Goal: Transaction & Acquisition: Book appointment/travel/reservation

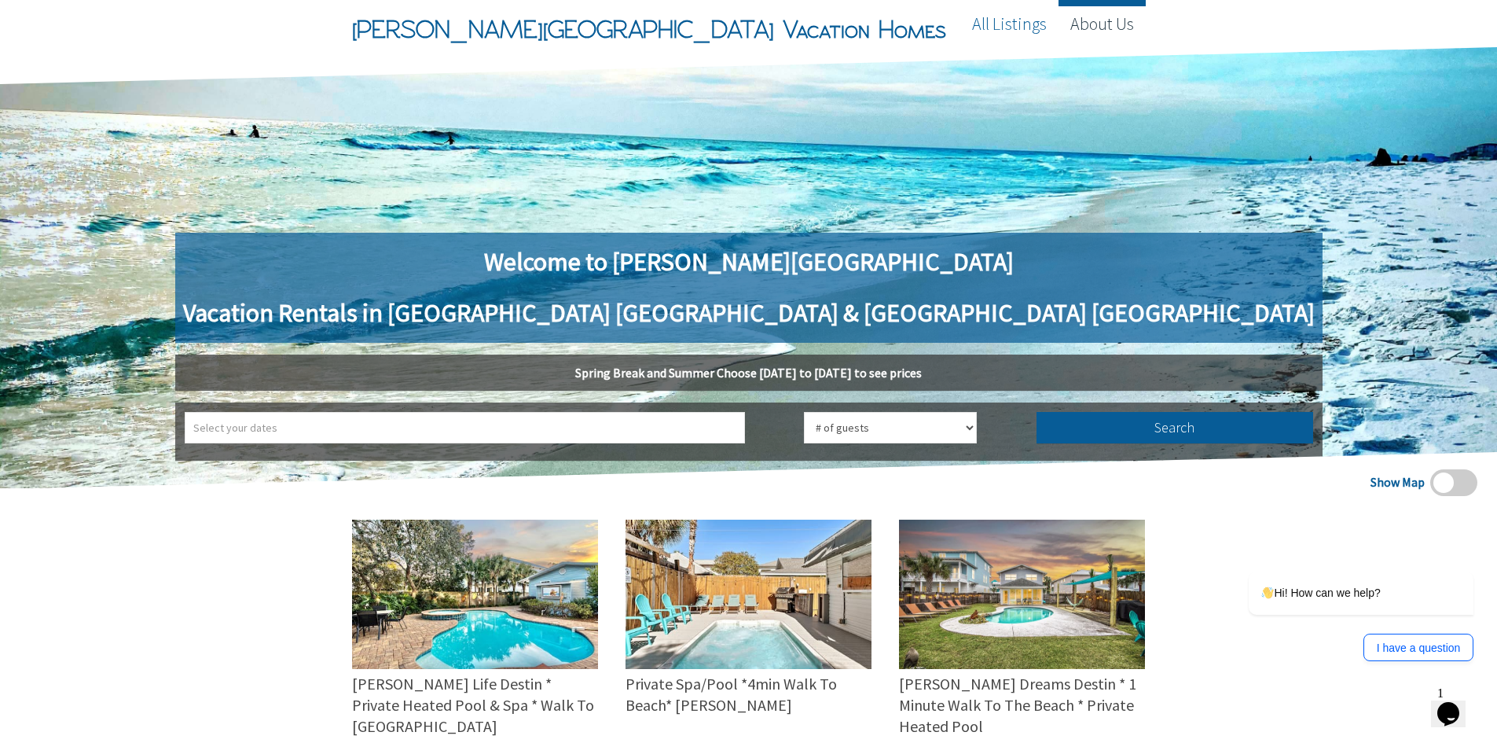
click at [1104, 25] on link "About Us" at bounding box center [1101, 23] width 87 height 47
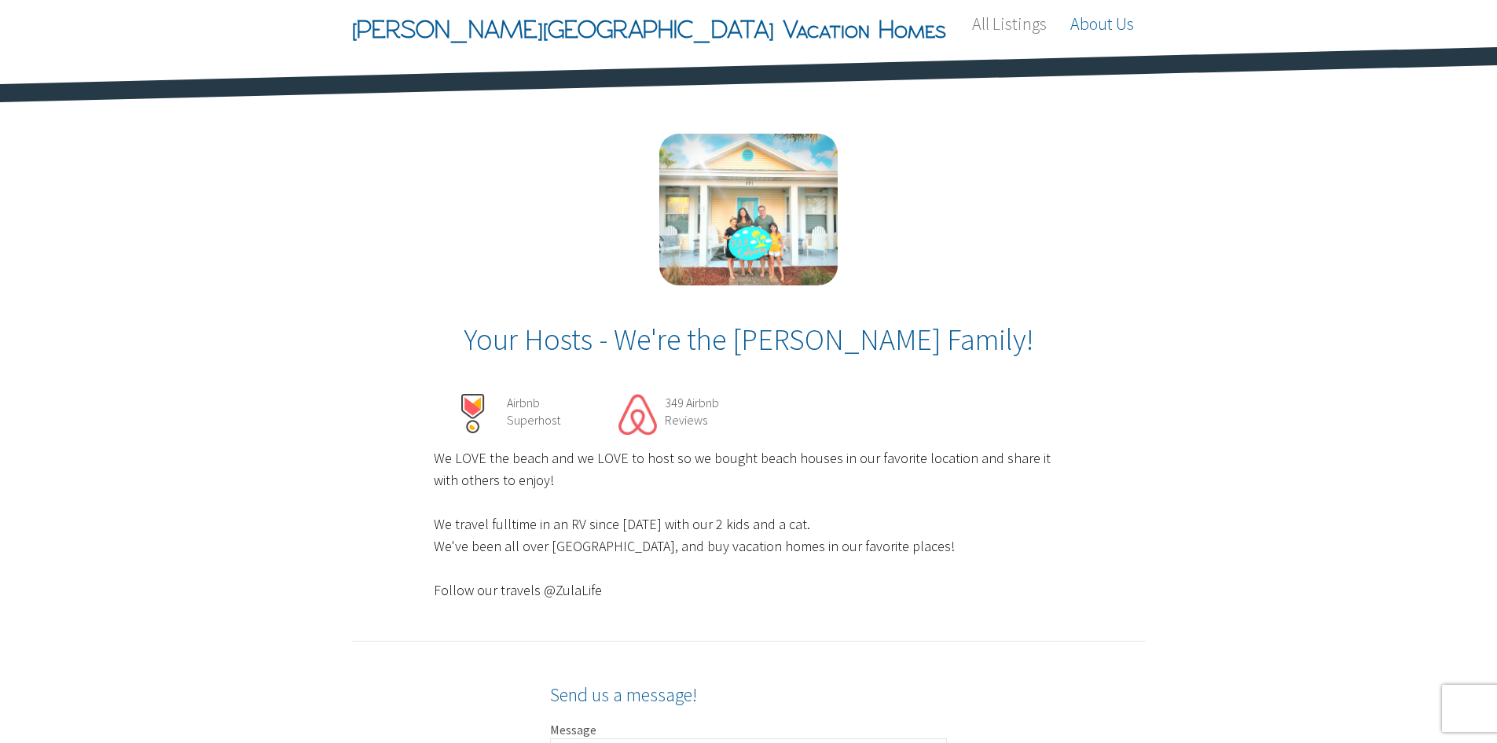
click at [1096, 166] on div "Your Hosts - We're the Weinstein Family! Airbnb Superhost 349 Airbnb Reviews We…" at bounding box center [735, 368] width 821 height 468
click at [976, 31] on link "All Listings" at bounding box center [1009, 23] width 98 height 47
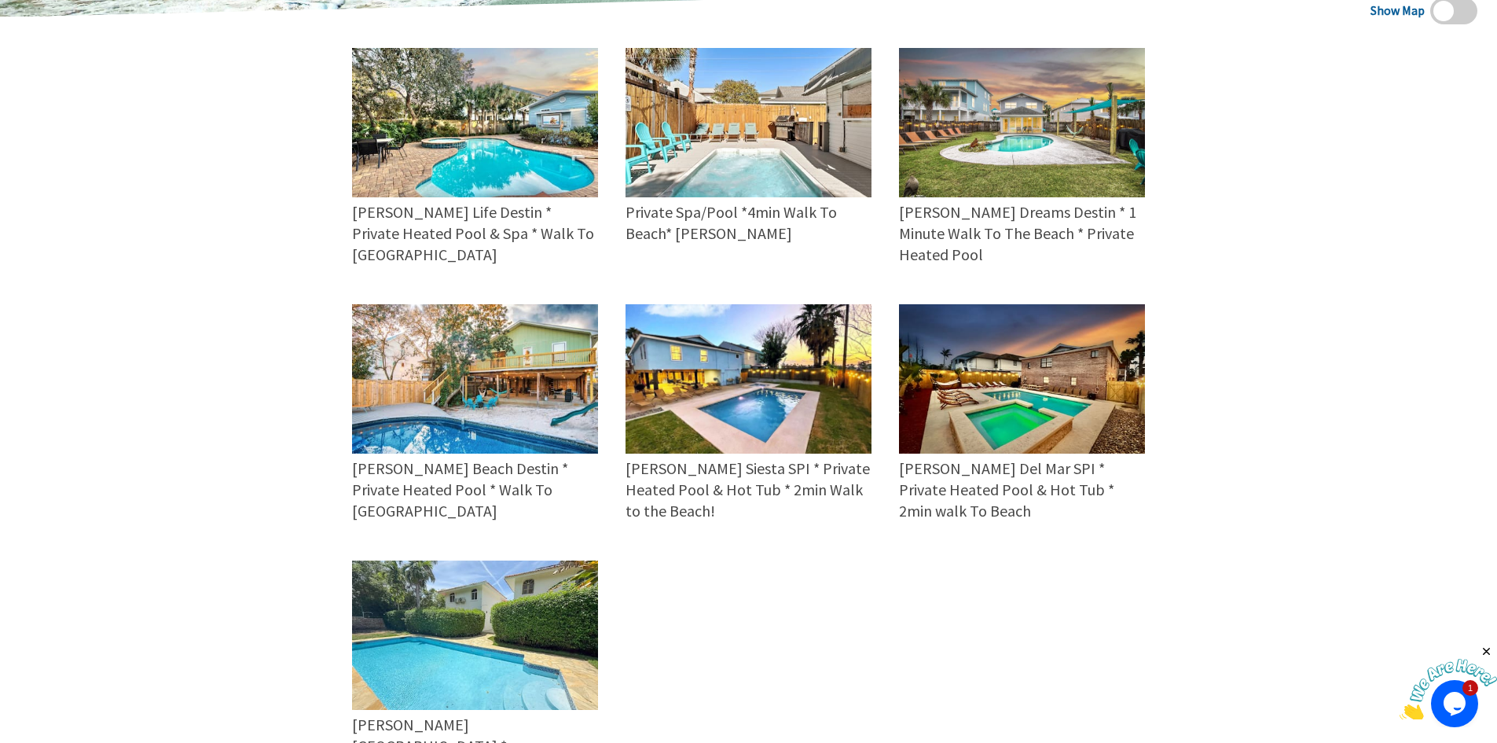
scroll to position [314, 0]
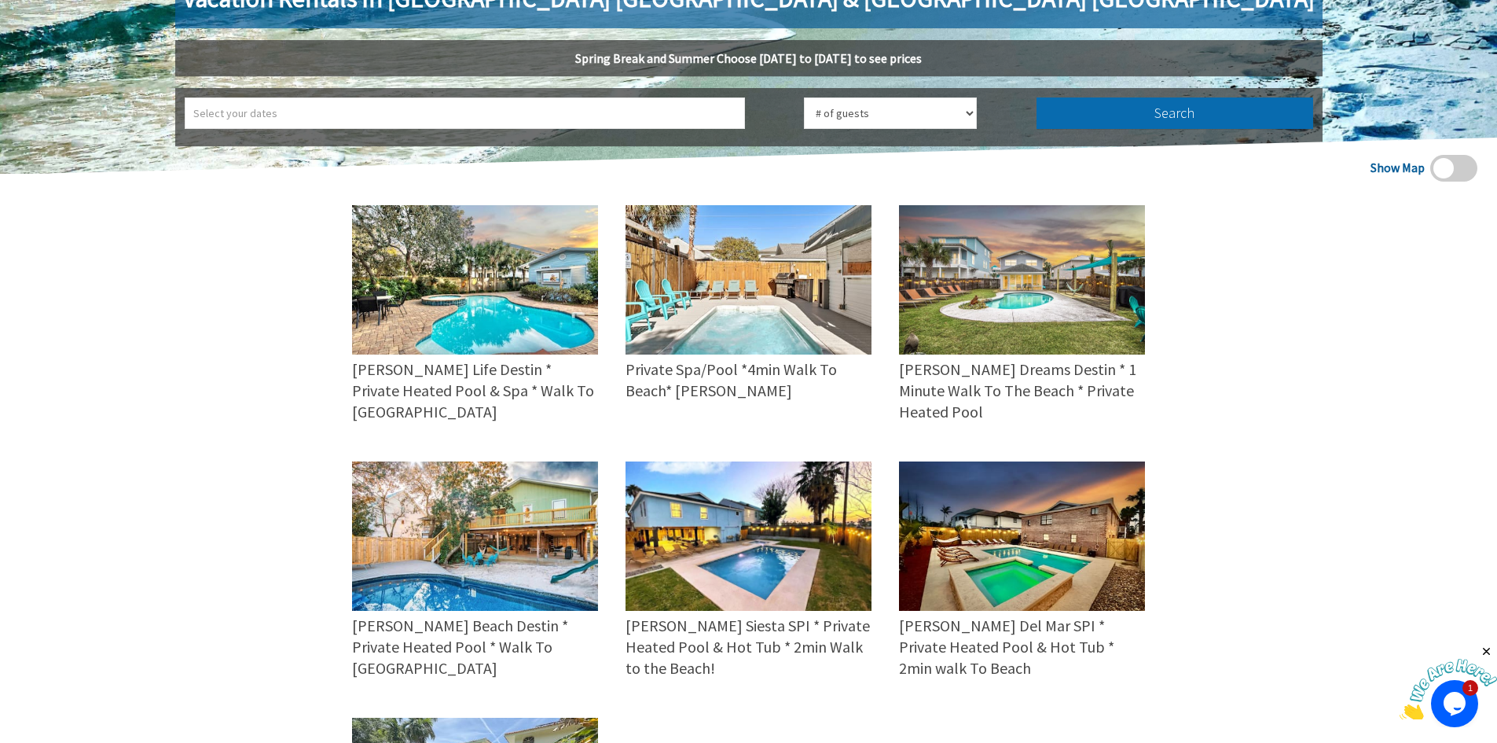
click at [1036, 110] on button "Search" at bounding box center [1174, 112] width 277 height 31
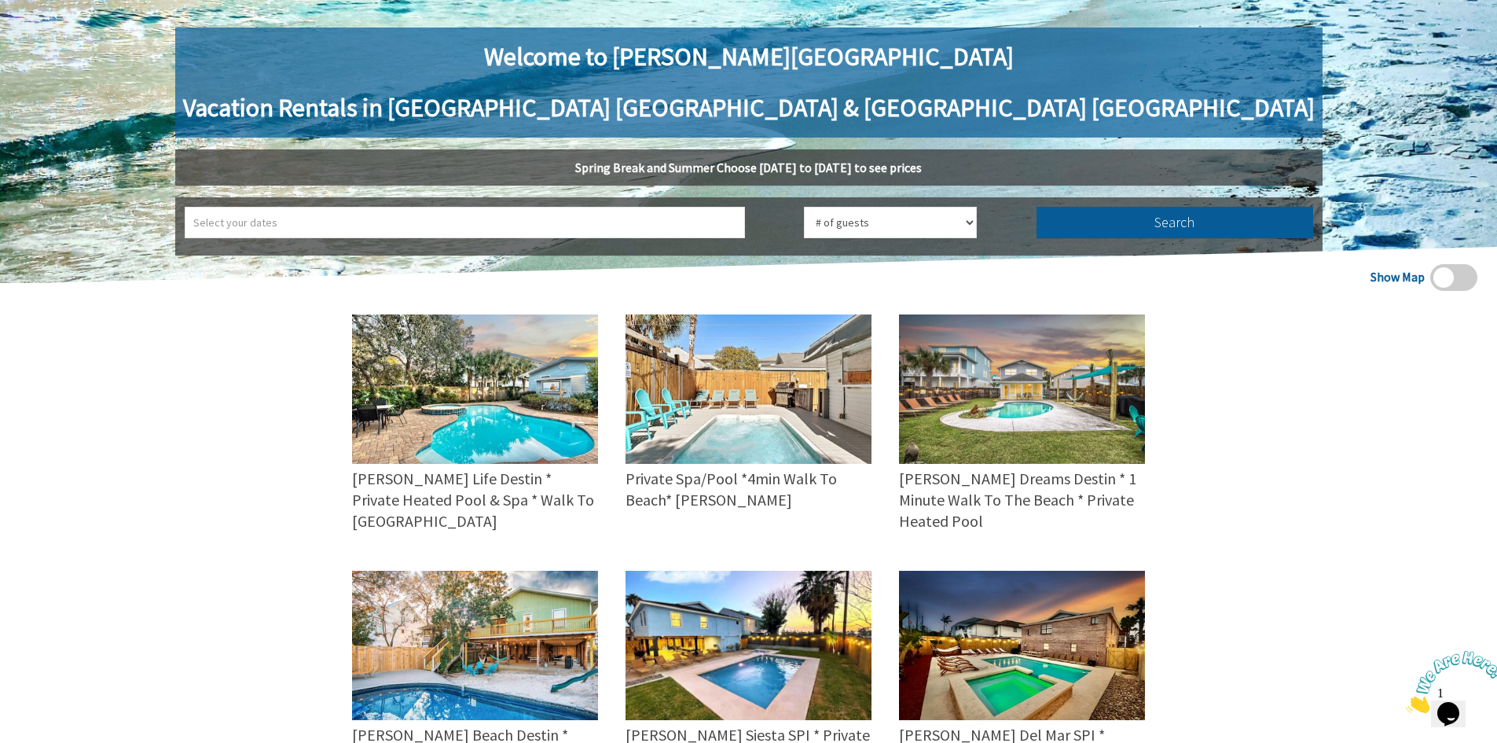
scroll to position [707, 0]
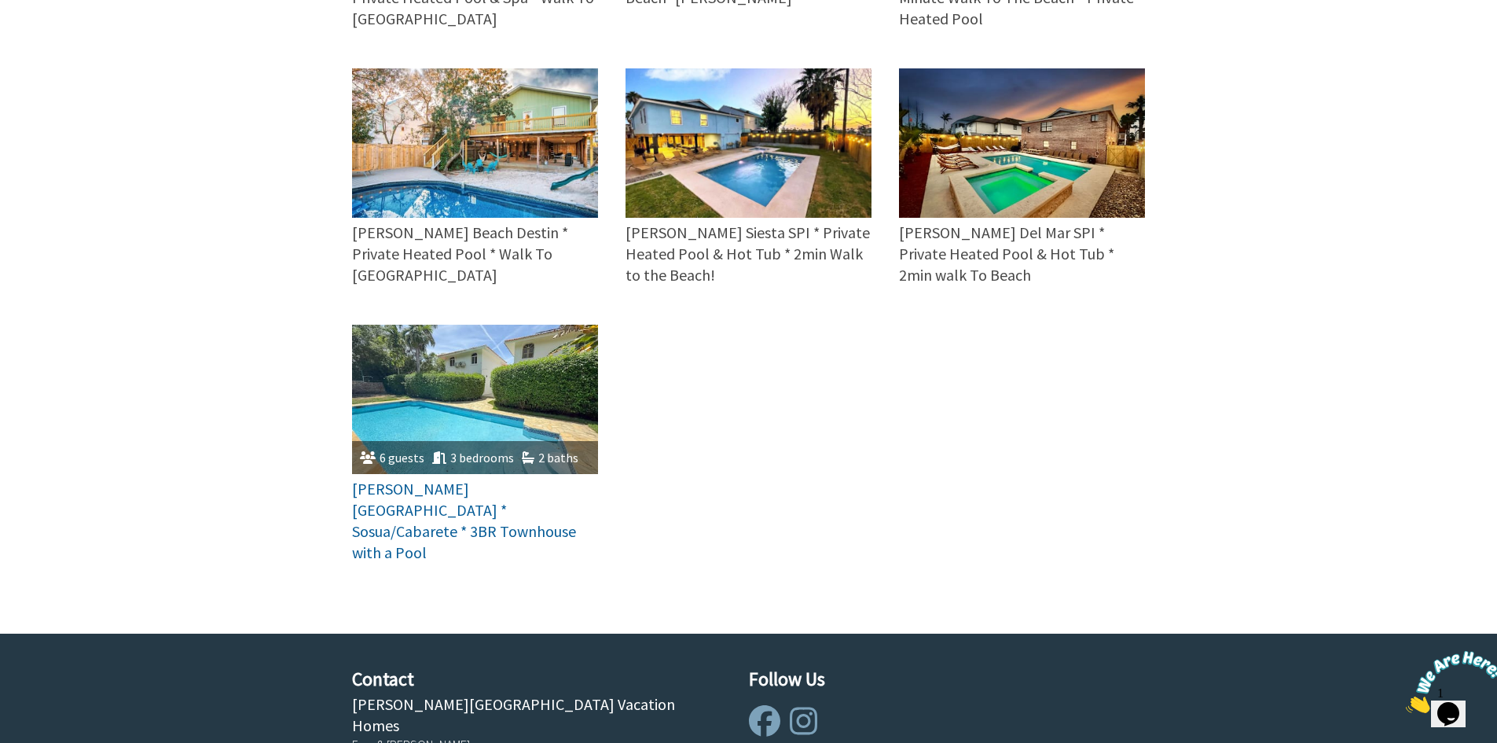
click at [572, 343] on img at bounding box center [475, 399] width 246 height 149
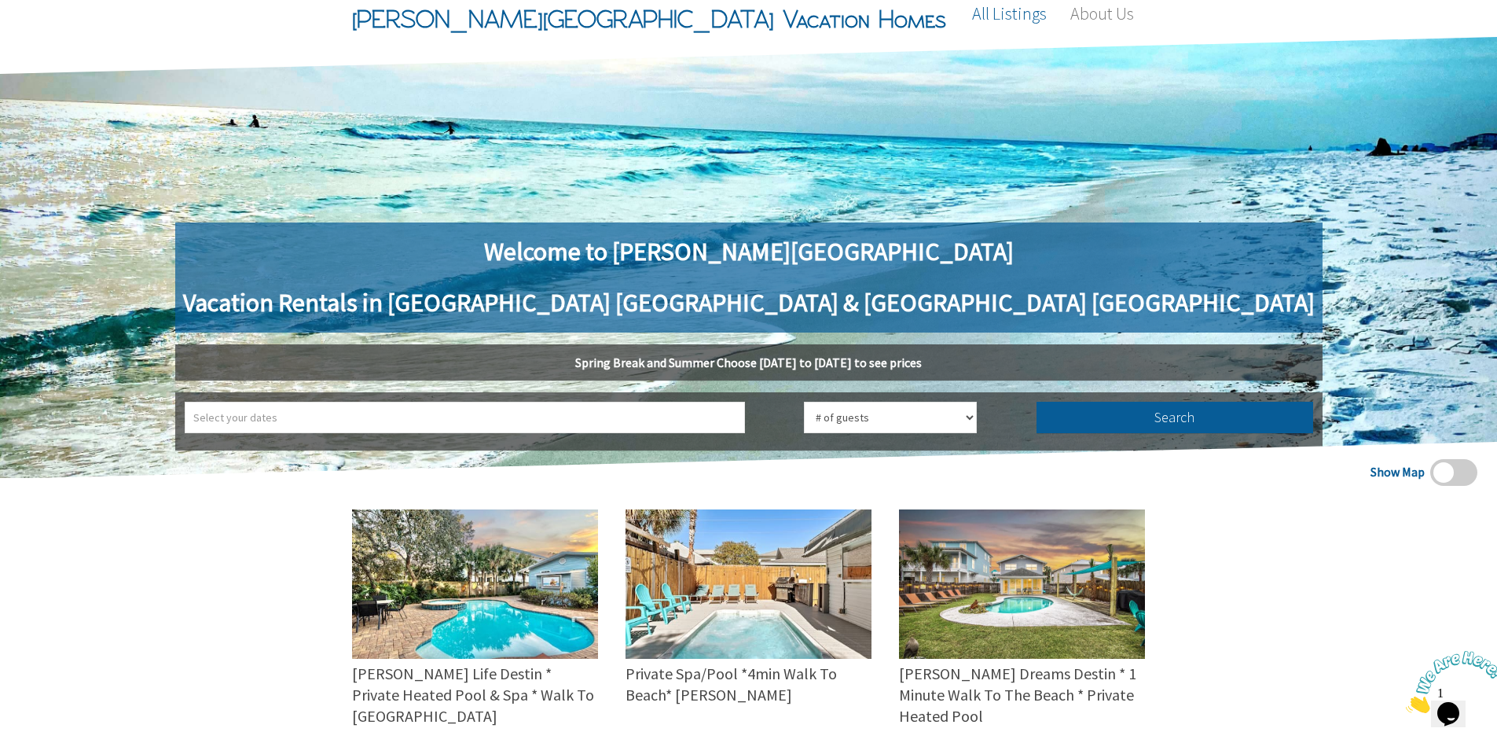
scroll to position [0, 0]
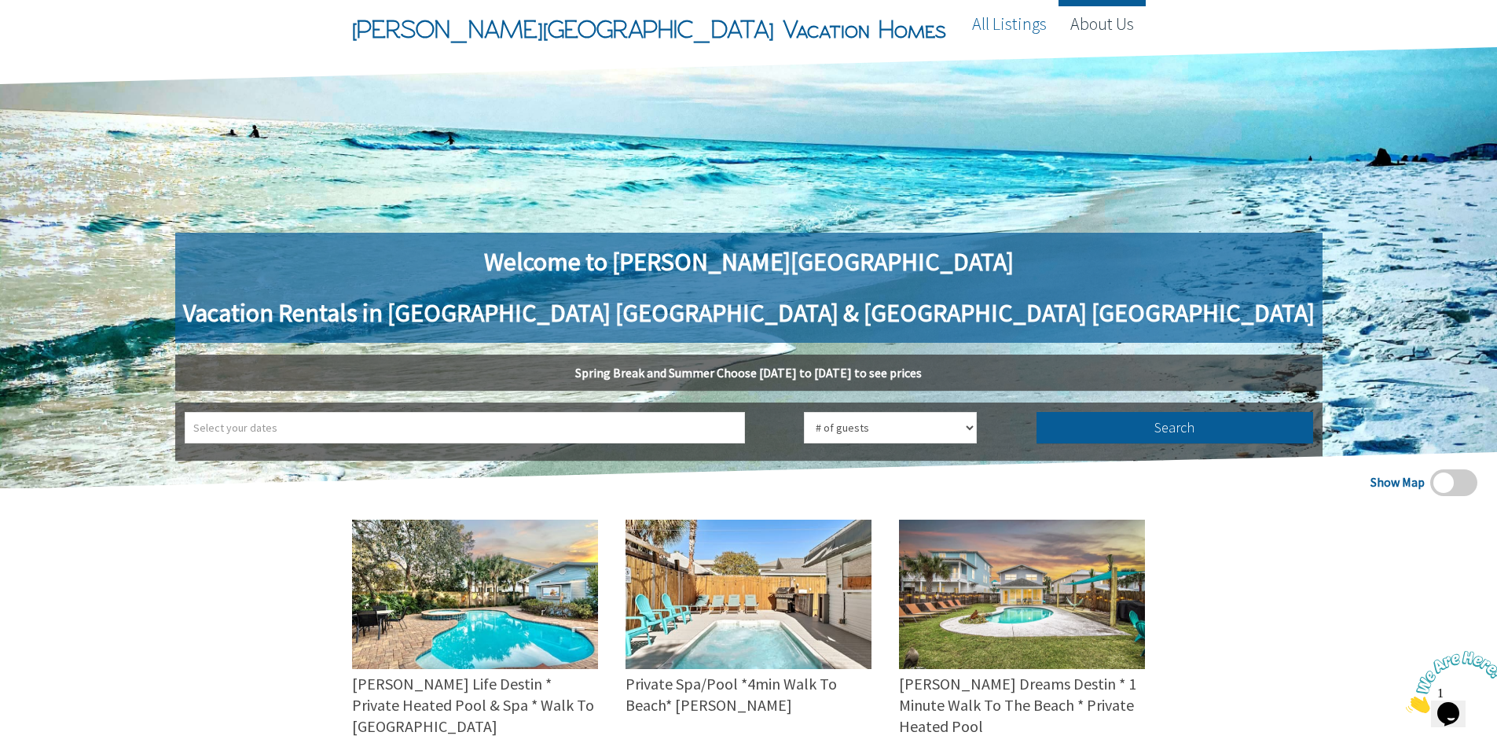
click at [1122, 11] on link "About Us" at bounding box center [1101, 23] width 87 height 47
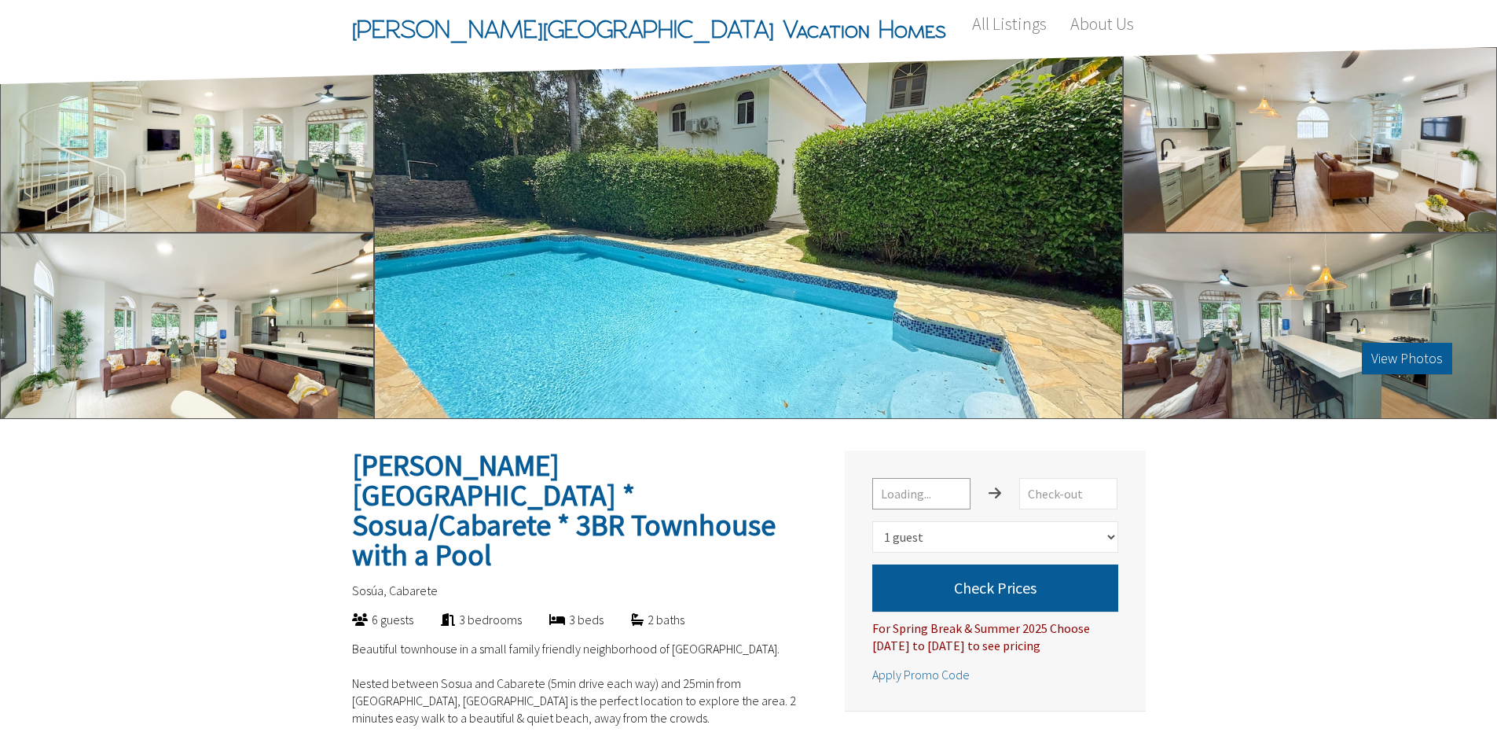
select select "1"
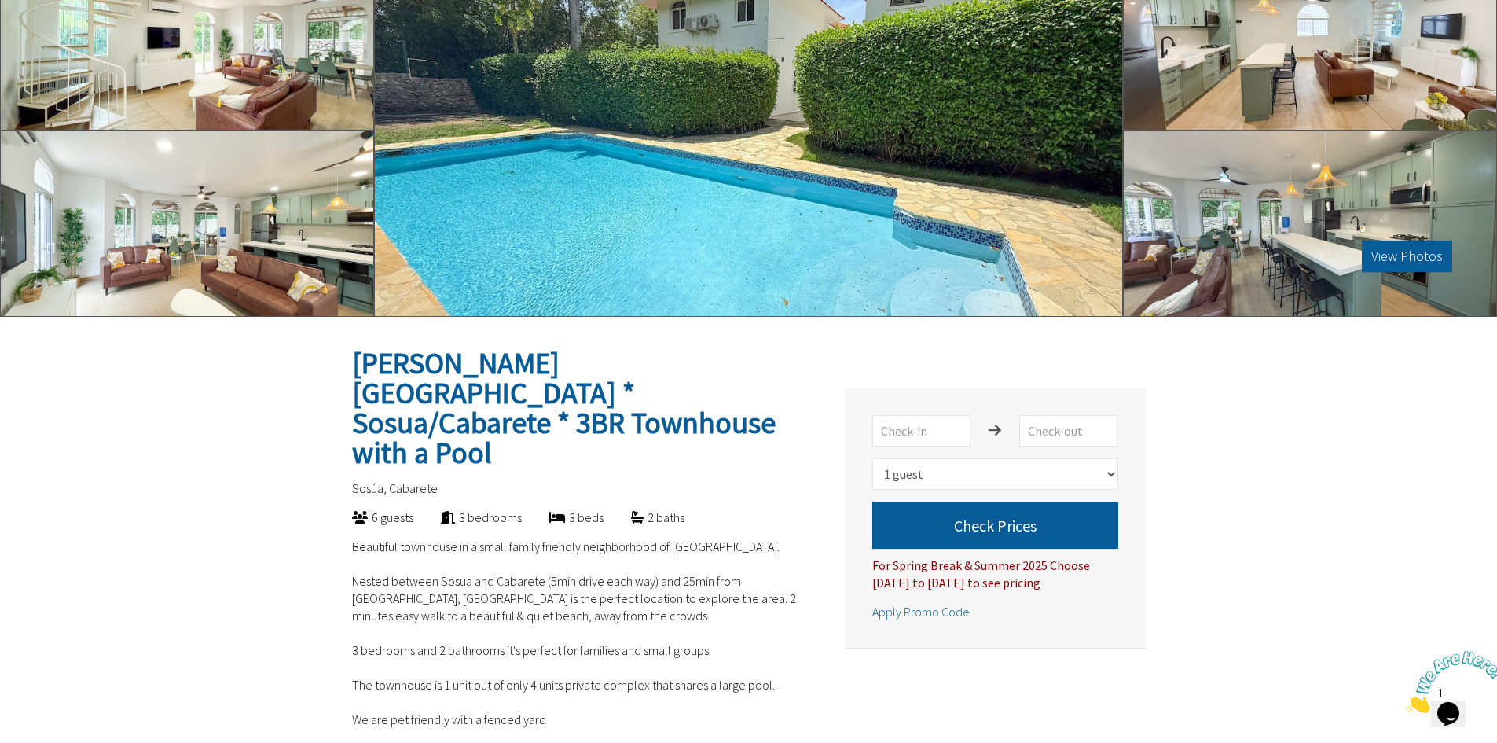
scroll to position [79, 0]
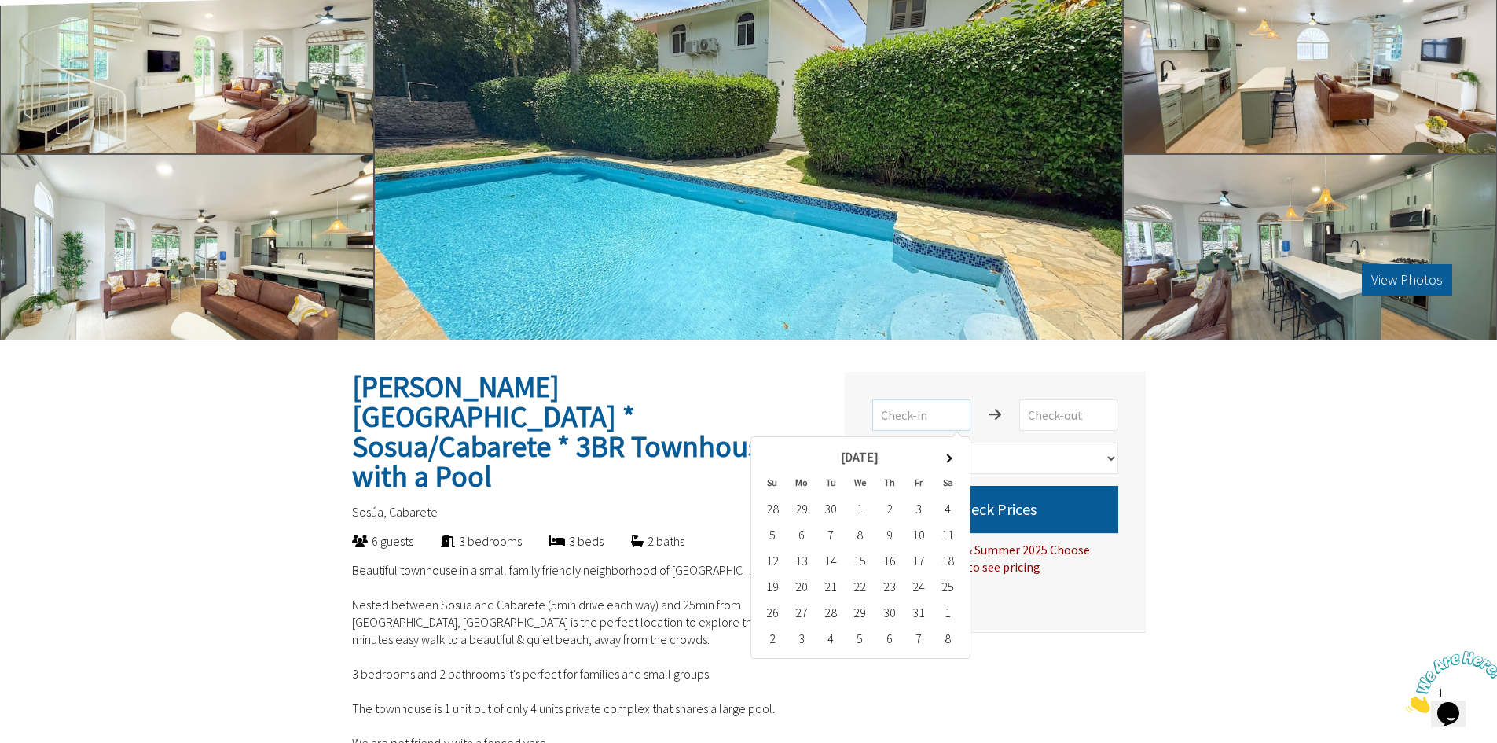
click at [952, 415] on input "text" at bounding box center [921, 414] width 98 height 31
click at [773, 536] on td "5" at bounding box center [771, 534] width 29 height 26
click at [812, 535] on td "6" at bounding box center [801, 534] width 29 height 26
click at [947, 457] on span at bounding box center [948, 457] width 9 height 9
click at [775, 534] on td "2" at bounding box center [771, 534] width 29 height 26
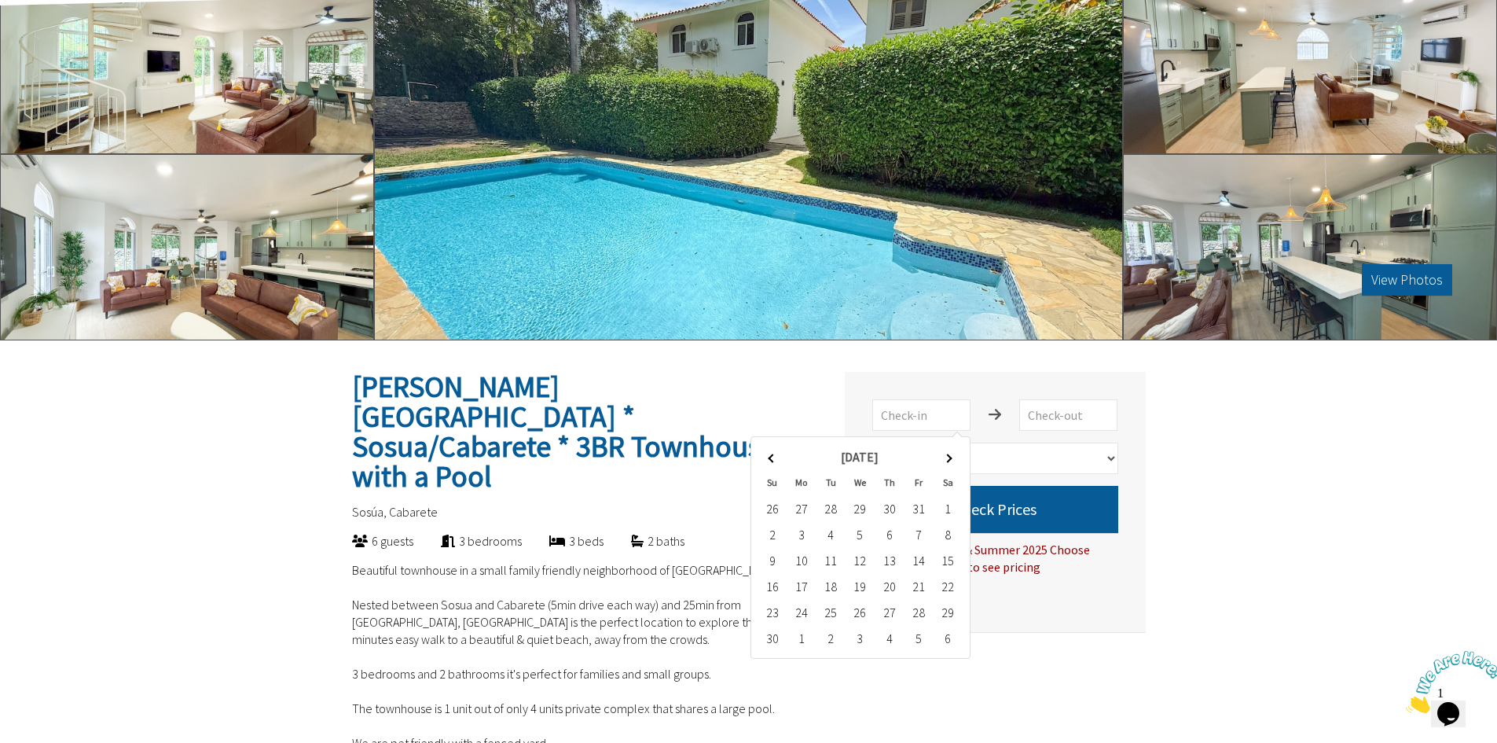
drag, startPoint x: 812, startPoint y: 537, endPoint x: 835, endPoint y: 533, distance: 23.9
click at [817, 537] on tr "2 3 4 5 6 7 8" at bounding box center [859, 534] width 205 height 26
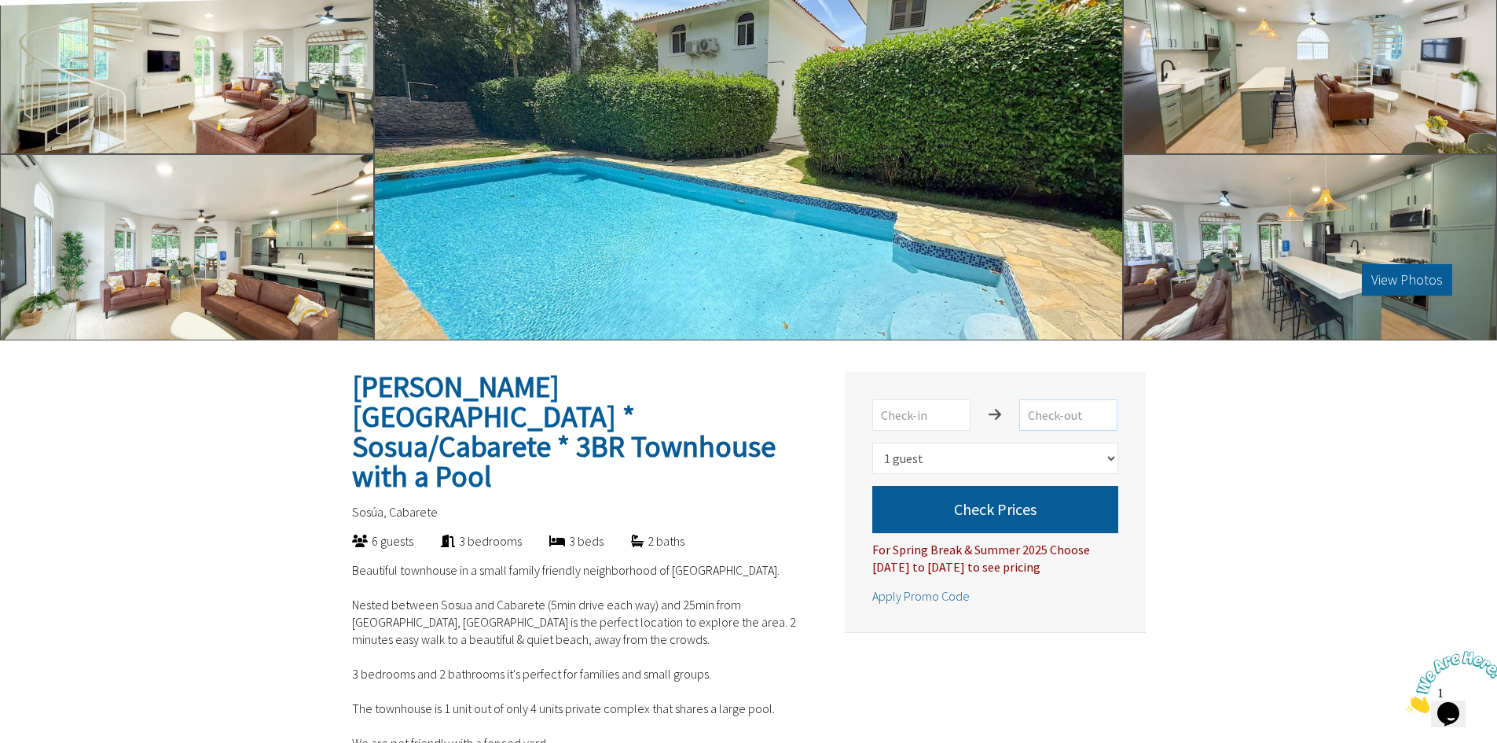
click at [1082, 412] on input "text" at bounding box center [1068, 414] width 98 height 31
click at [1078, 413] on input "text" at bounding box center [1068, 414] width 98 height 31
click at [1053, 455] on select "Select number of guests 1 guest 2 guests 3 guests 4 guests 5 guests 6 guests" at bounding box center [995, 457] width 246 height 31
click at [1061, 417] on input "text" at bounding box center [1068, 414] width 98 height 31
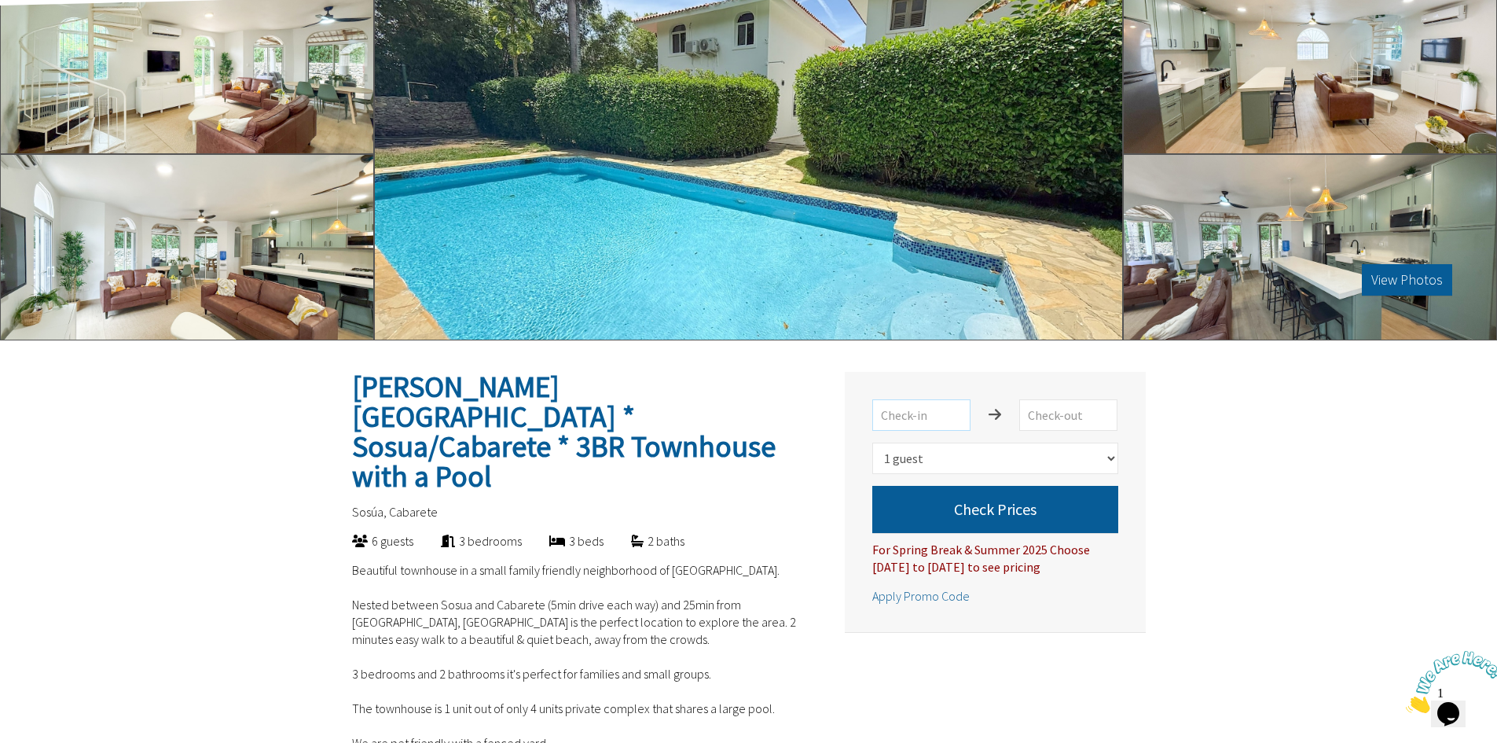
click at [921, 410] on input "text" at bounding box center [921, 414] width 98 height 31
click at [1124, 427] on div "Zula Casa The Dominican Republic * Sosua/Cabarete * 3BR Townhouse with a Pool S…" at bounding box center [995, 502] width 301 height 260
click at [938, 419] on input "text" at bounding box center [921, 414] width 98 height 31
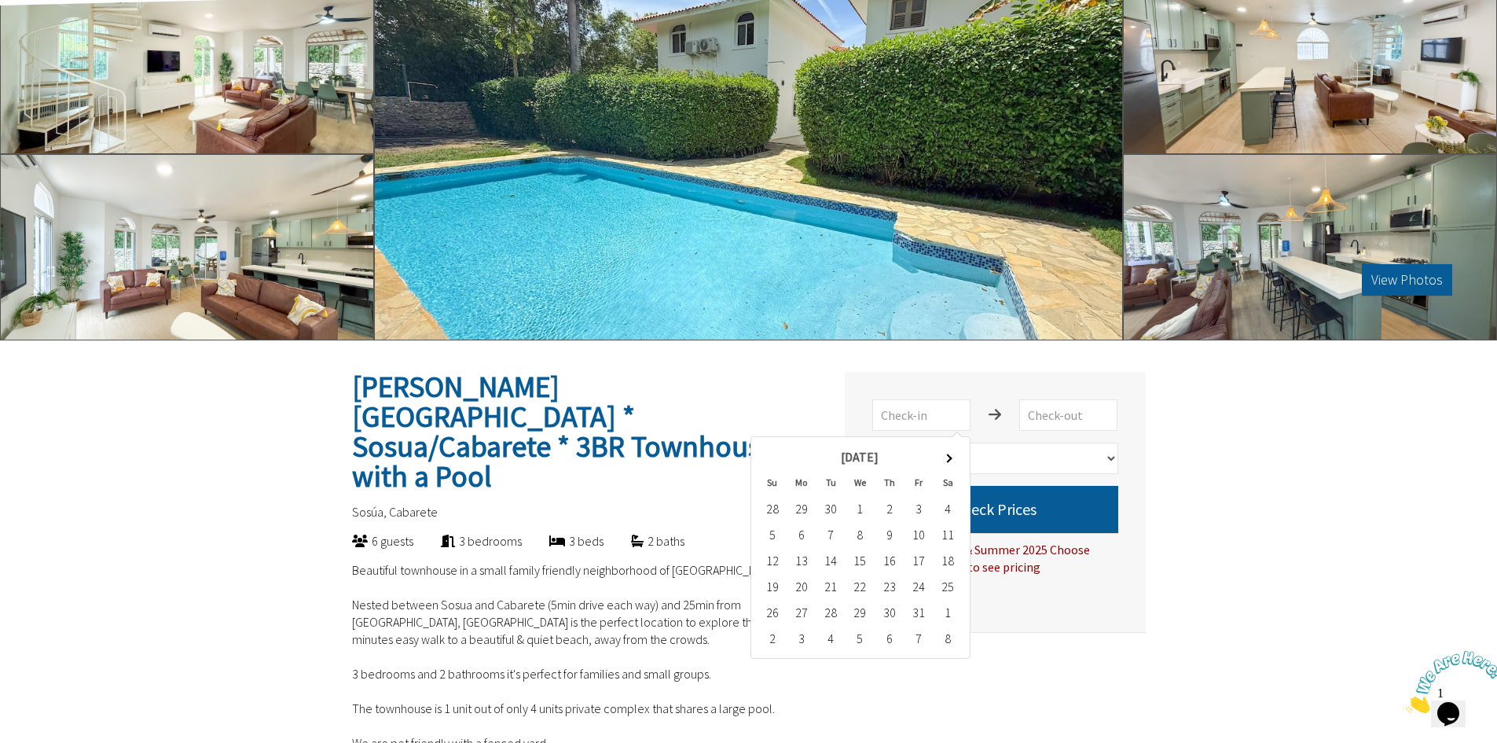
drag, startPoint x: 773, startPoint y: 612, endPoint x: 772, endPoint y: 595, distance: 17.4
click at [772, 607] on td "26" at bounding box center [771, 612] width 29 height 26
drag, startPoint x: 772, startPoint y: 574, endPoint x: 844, endPoint y: 526, distance: 85.6
click at [787, 560] on tbody "28 29 30 1 2 3 4 5 6 7 8 9 10 11 12 13 14 15 16 17 18 19 20 21 22 23 24 25 26 2…" at bounding box center [859, 573] width 205 height 156
click at [952, 509] on td "4" at bounding box center [947, 508] width 29 height 26
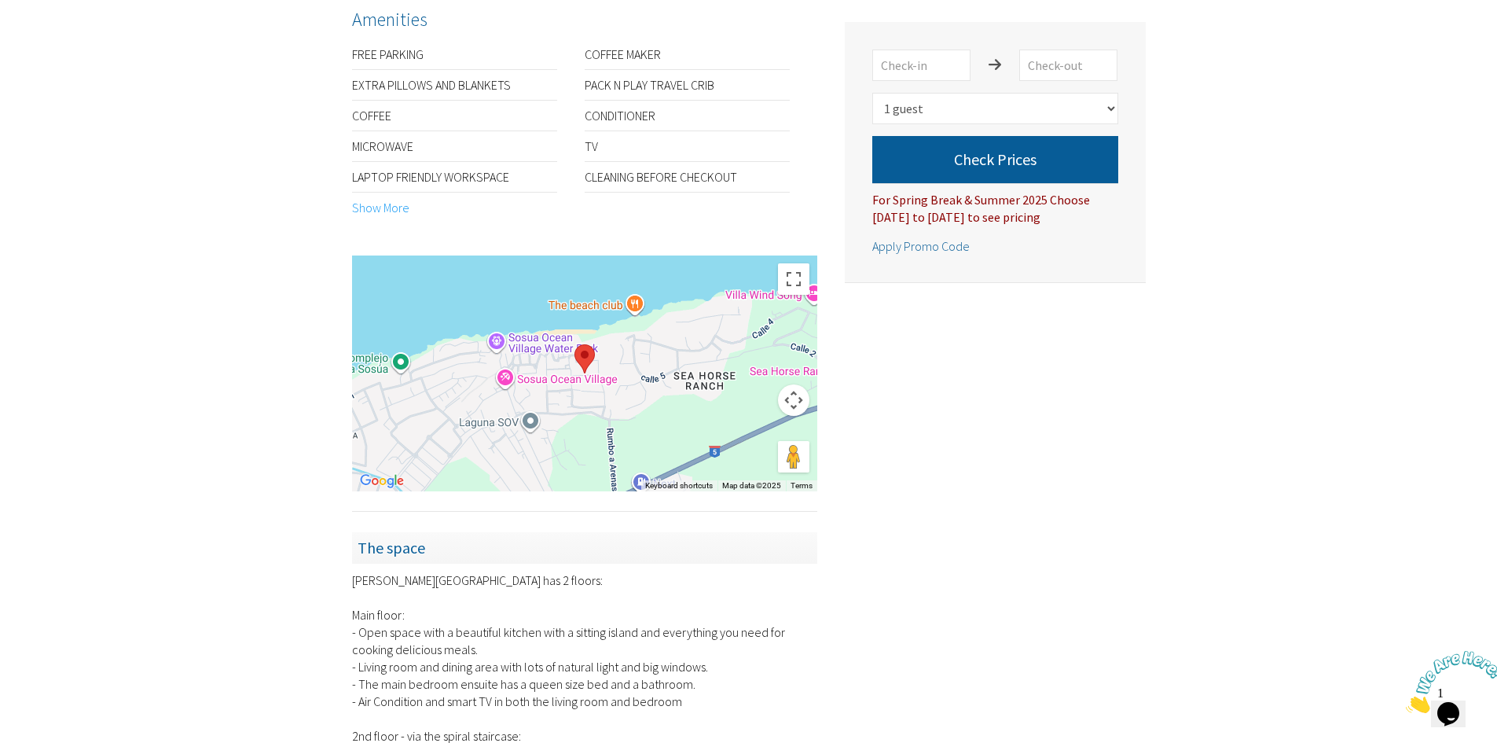
scroll to position [1414, 0]
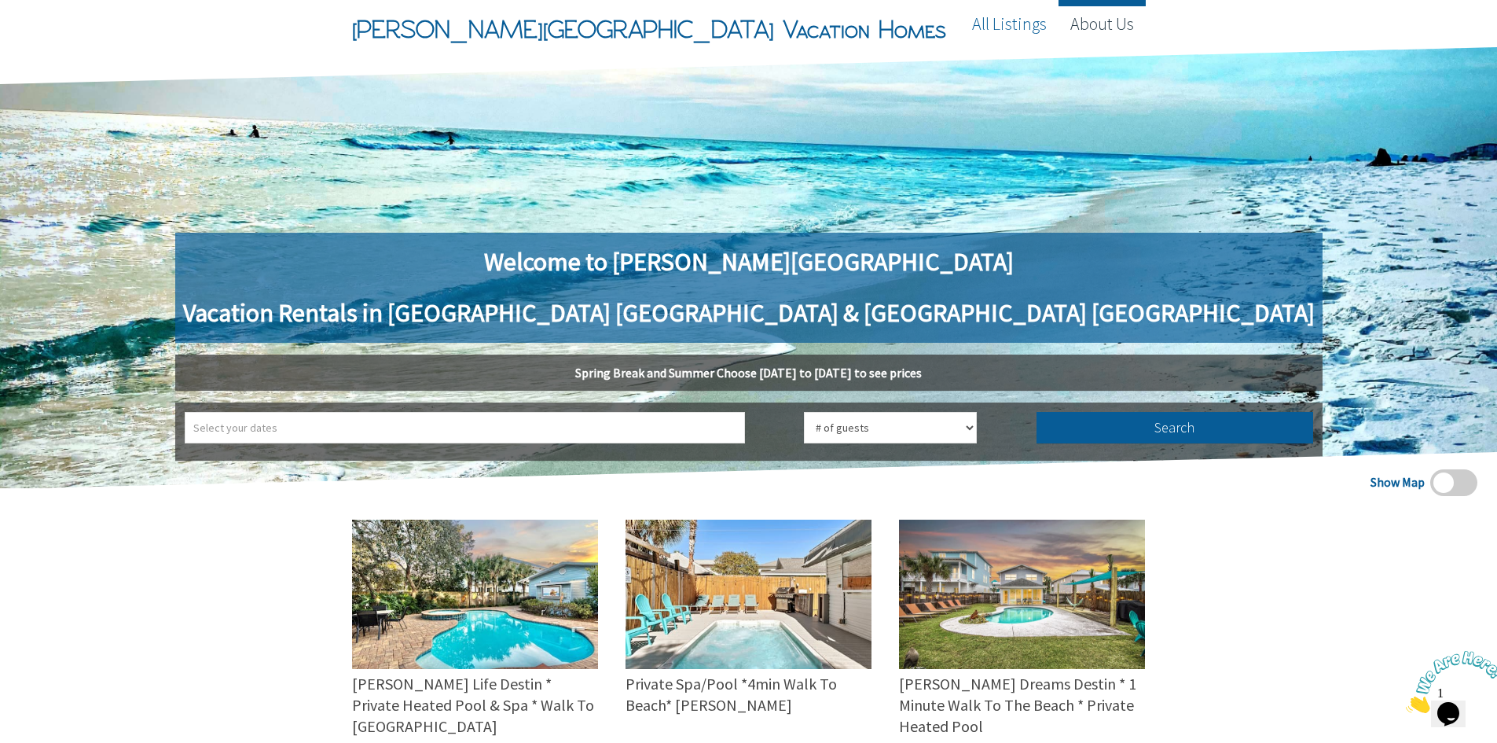
click at [1107, 17] on link "About Us" at bounding box center [1101, 23] width 87 height 47
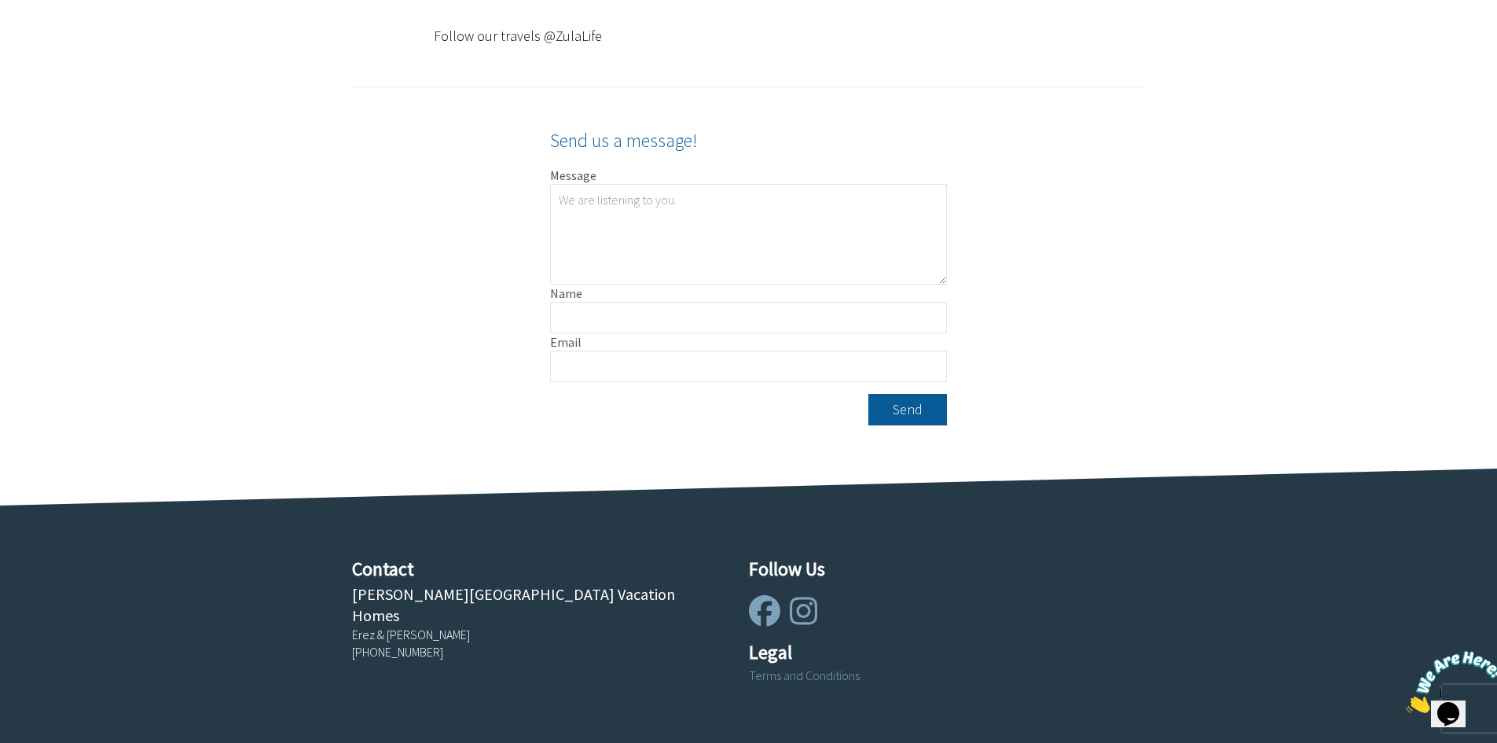
scroll to position [640, 0]
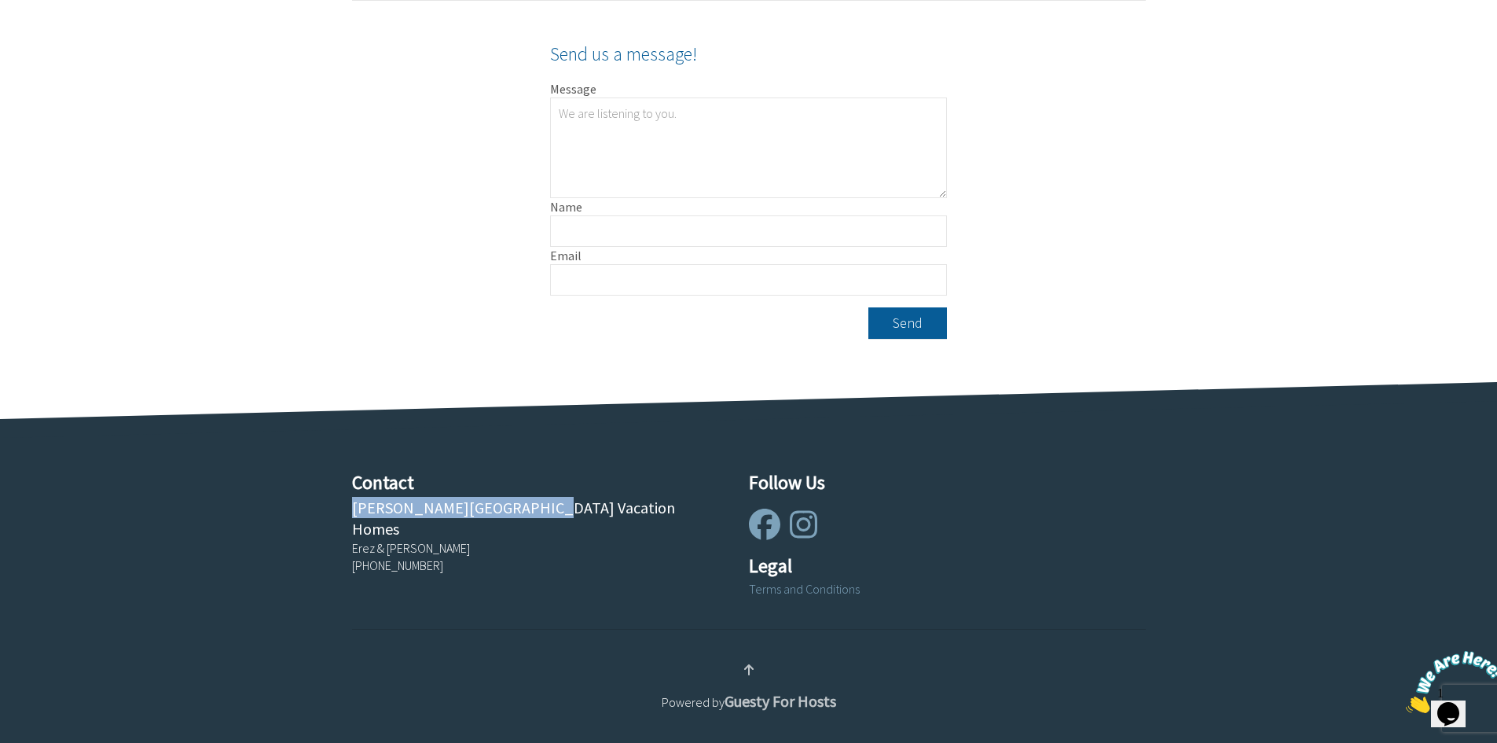
drag, startPoint x: 545, startPoint y: 507, endPoint x: 327, endPoint y: 511, distance: 218.5
click at [327, 511] on div "Contact [PERSON_NAME][GEOGRAPHIC_DATA] Vacation Homes Erez & [PERSON_NAME] [PHO…" at bounding box center [523, 526] width 397 height 117
copy div "[PERSON_NAME][GEOGRAPHIC_DATA] Vacation Homes"
